Goal: Task Accomplishment & Management: Use online tool/utility

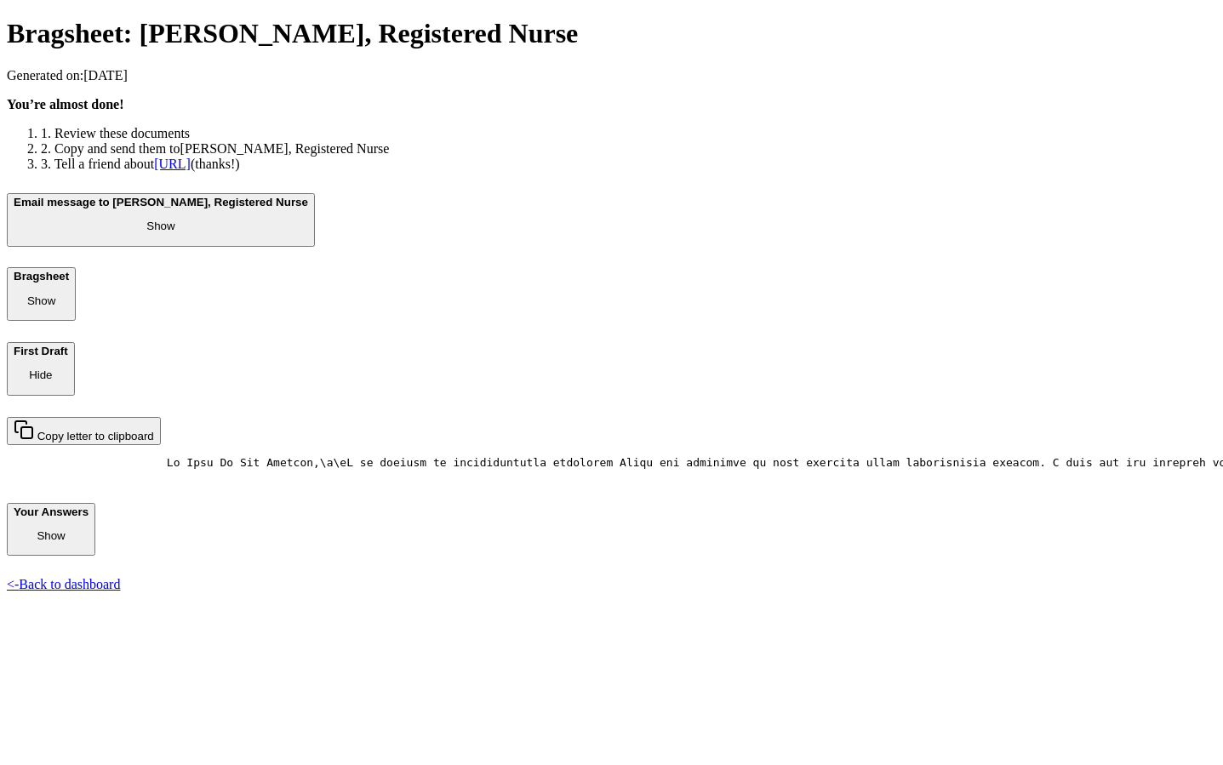
click at [308, 232] on p "Show" at bounding box center [161, 226] width 294 height 13
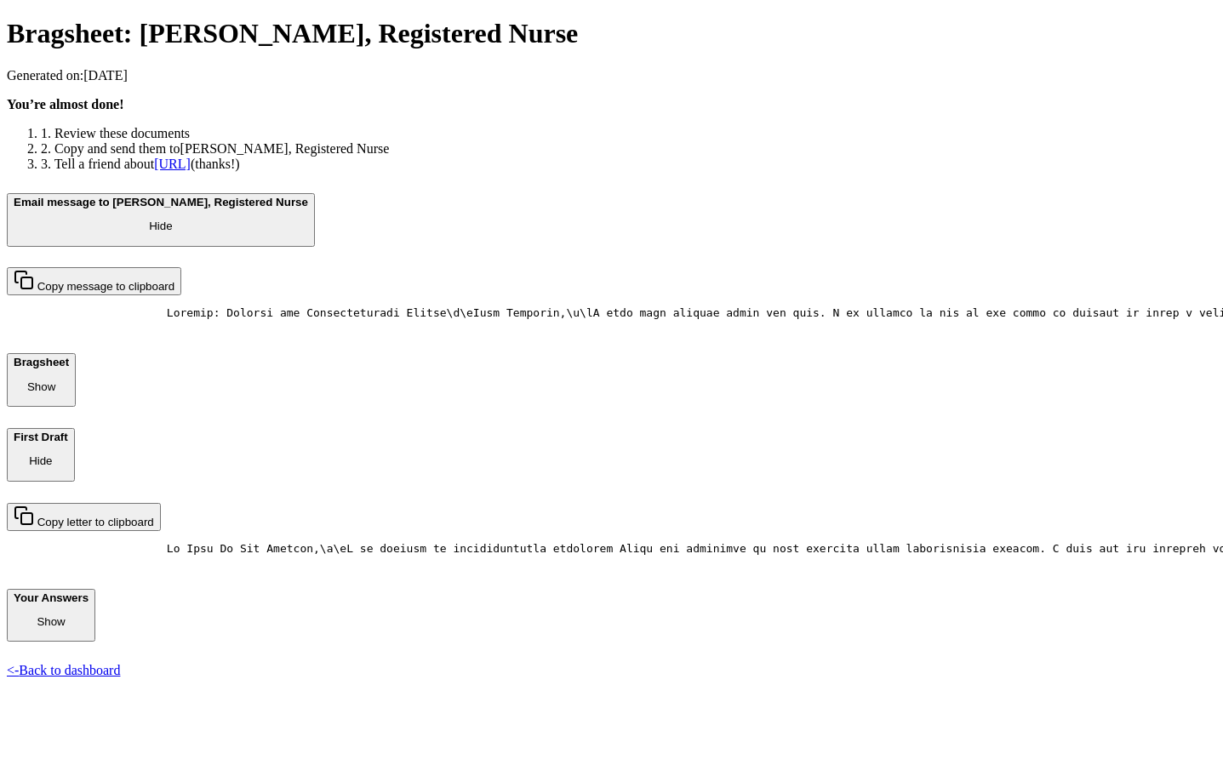
drag, startPoint x: 592, startPoint y: 477, endPoint x: 628, endPoint y: 617, distance: 144.1
click at [628, 332] on pre at bounding box center [611, 319] width 1209 height 26
drag, startPoint x: 335, startPoint y: 460, endPoint x: 440, endPoint y: 460, distance: 104.7
click at [440, 332] on pre at bounding box center [611, 319] width 1209 height 26
click at [427, 332] on pre at bounding box center [611, 319] width 1209 height 26
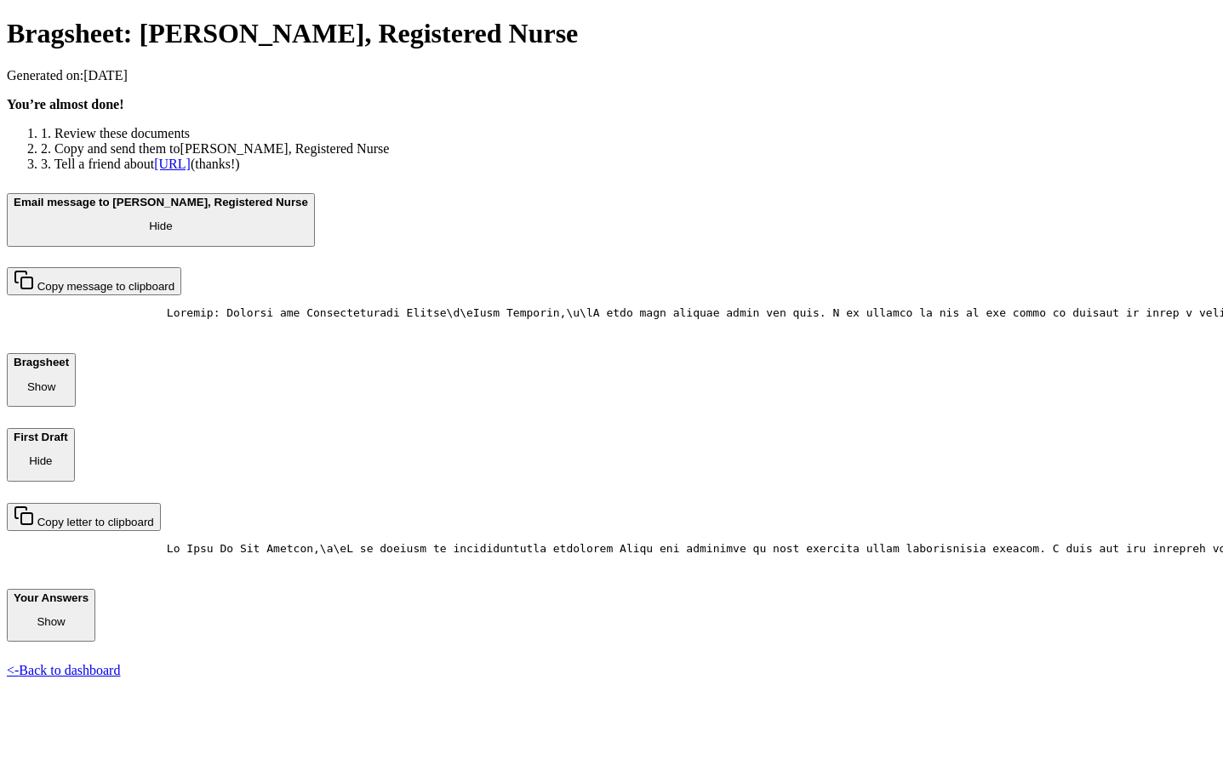
scroll to position [700, 0]
click at [120, 677] on link "<- Back to dashboard" at bounding box center [63, 670] width 113 height 14
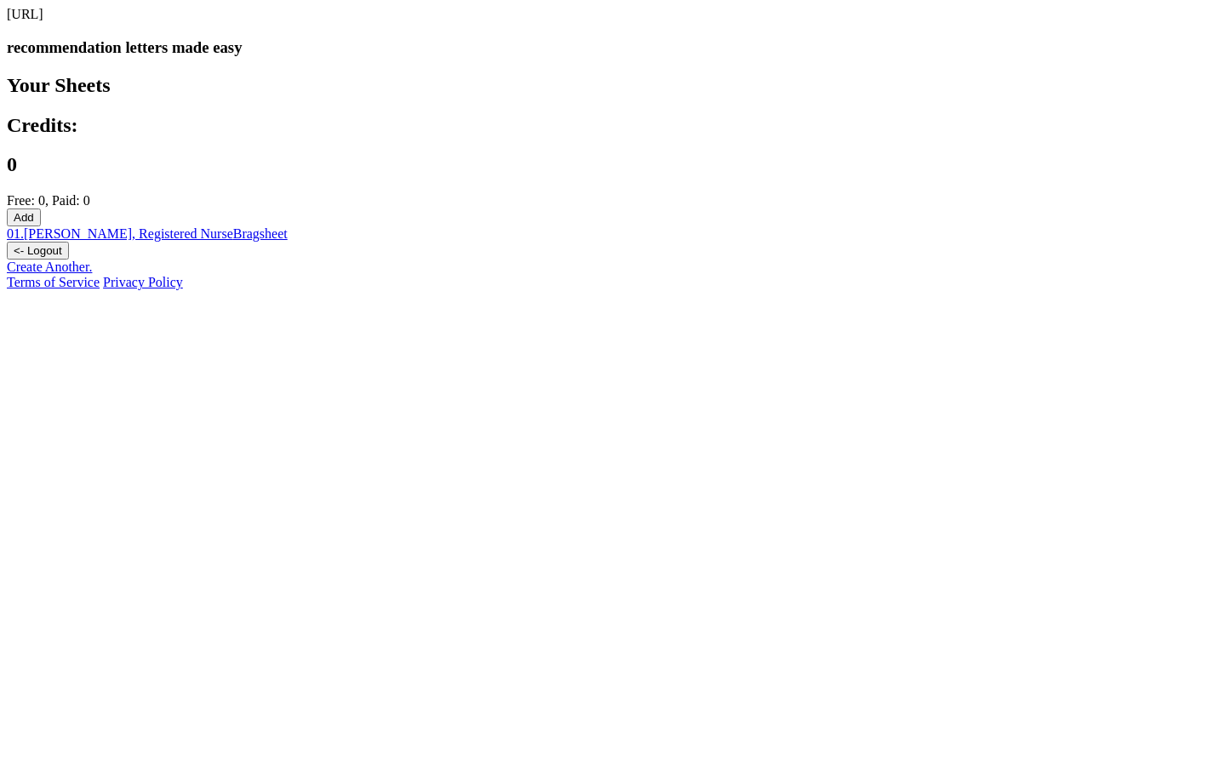
click at [92, 274] on link "Create Another." at bounding box center [49, 267] width 85 height 14
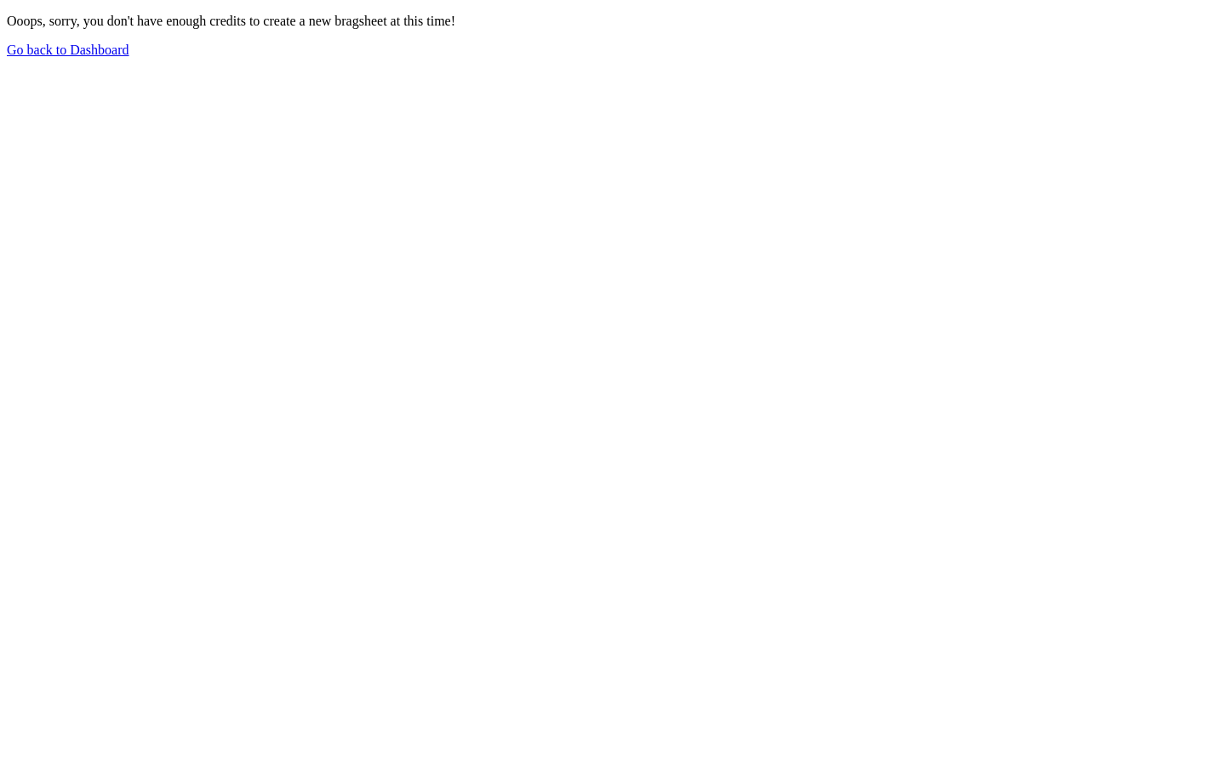
click at [129, 57] on link "Go back to Dashboard" at bounding box center [68, 50] width 123 height 14
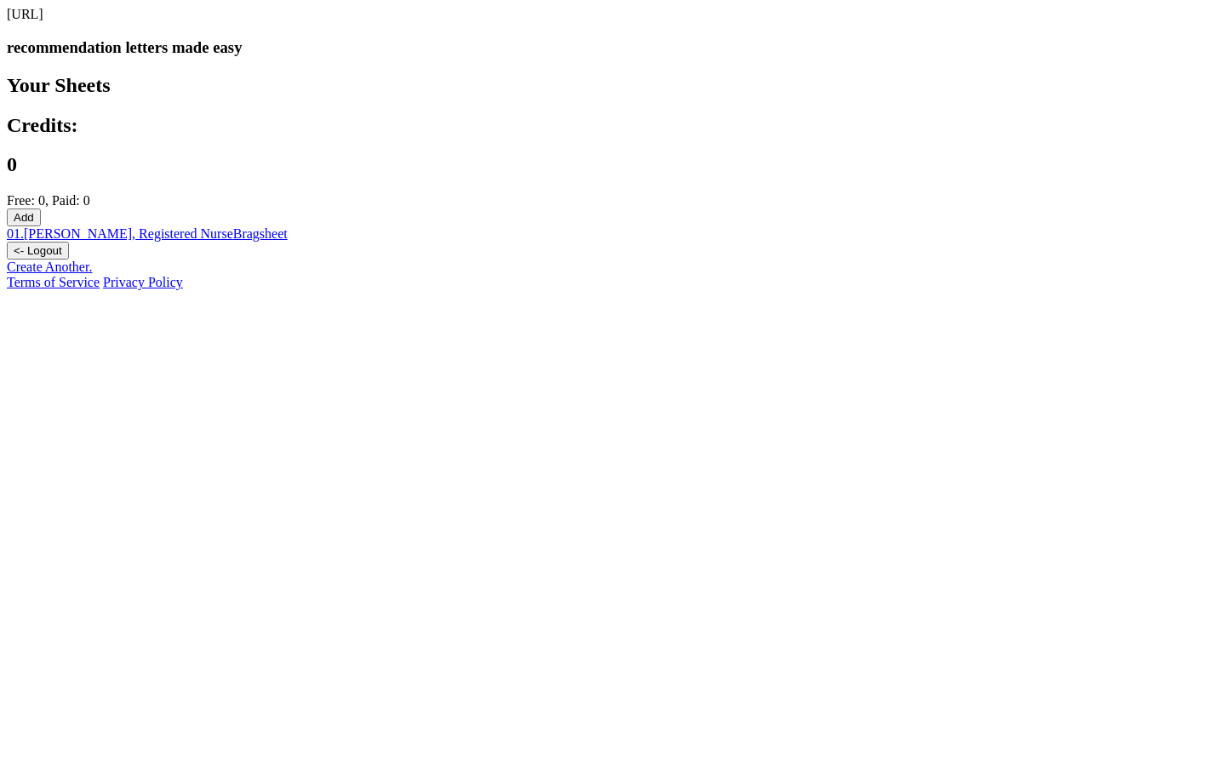
click at [41, 209] on button "Add" at bounding box center [24, 218] width 34 height 18
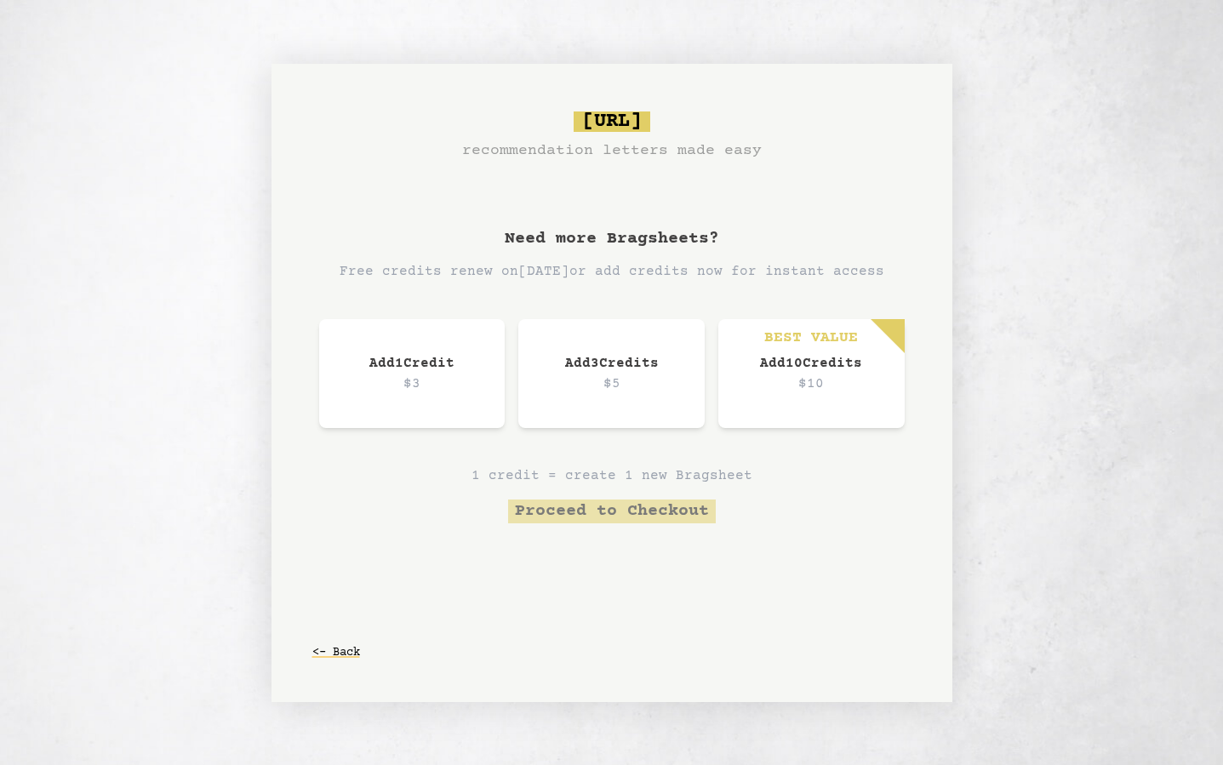
click at [723, 181] on div "[URL] recommendation letters made easy Need more Bragsheets? Free credits renew…" at bounding box center [611, 383] width 681 height 638
